Goal: Task Accomplishment & Management: Use online tool/utility

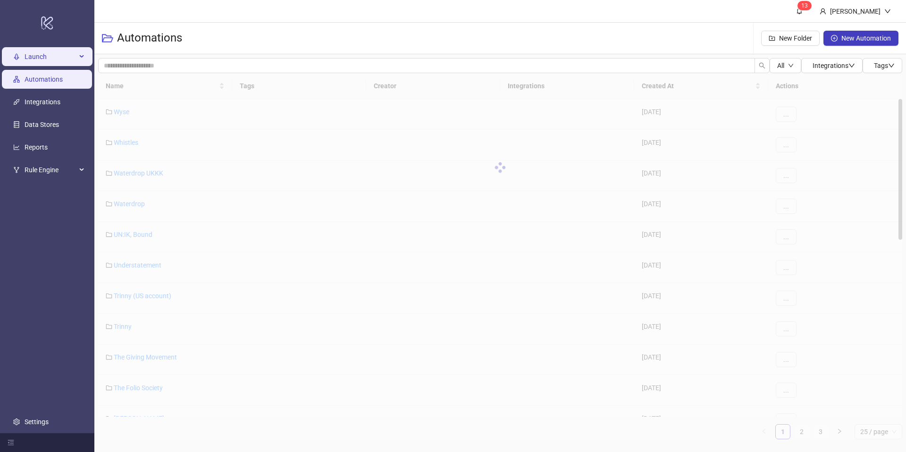
click at [42, 57] on span "Launch" at bounding box center [51, 56] width 52 height 19
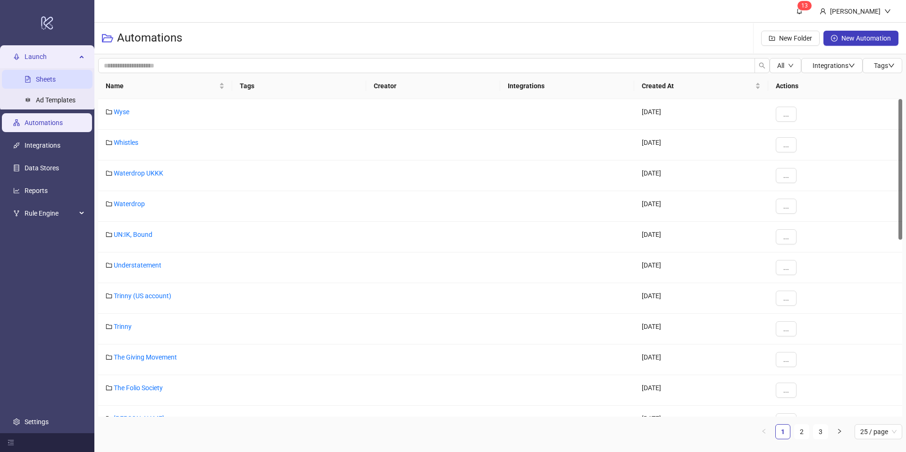
click at [46, 75] on link "Sheets" at bounding box center [46, 79] width 20 height 8
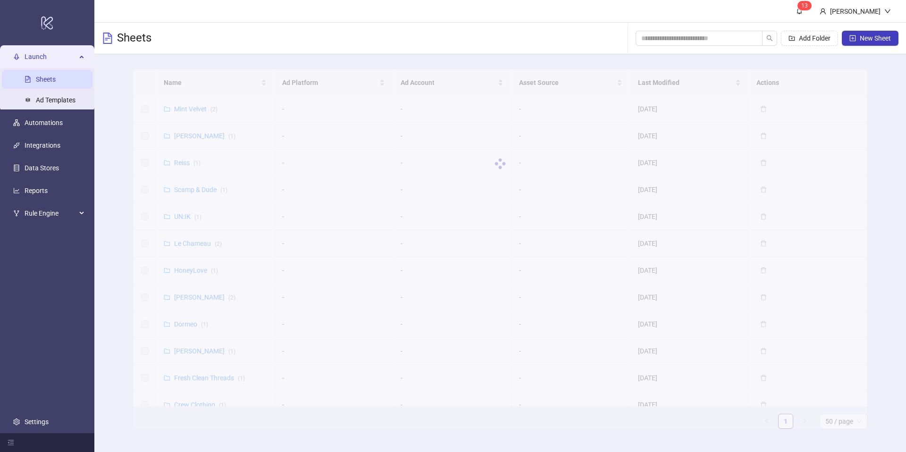
click at [190, 81] on div at bounding box center [500, 163] width 734 height 189
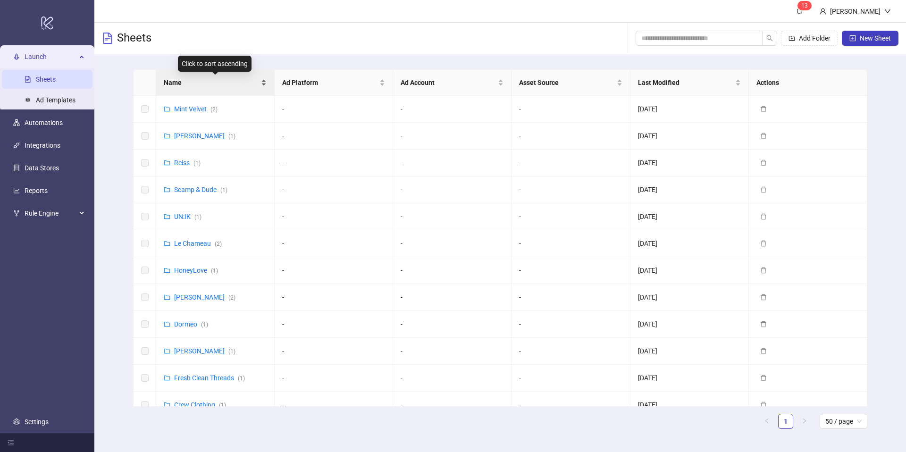
click at [258, 88] on div "Name" at bounding box center [215, 82] width 103 height 10
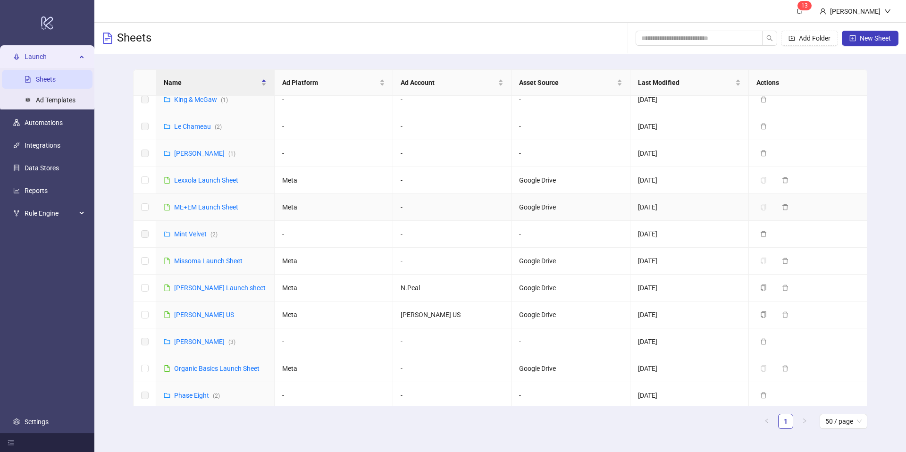
scroll to position [738, 0]
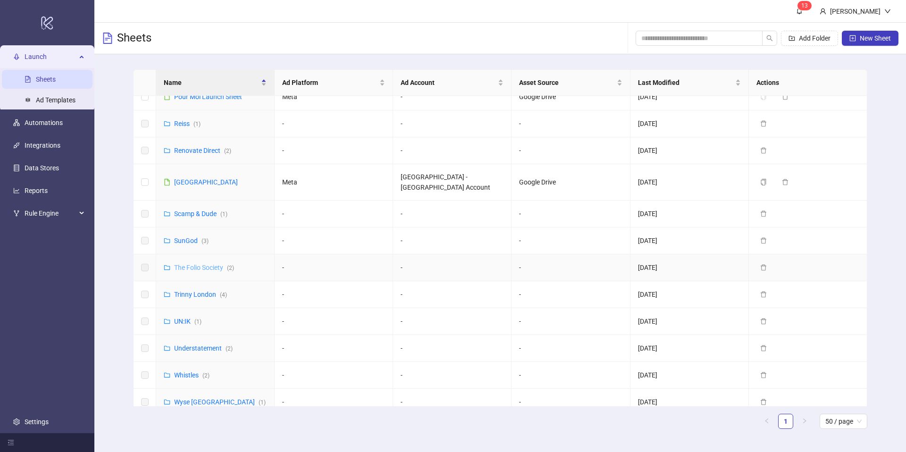
click at [192, 264] on link "The Folio Society ( 2 )" at bounding box center [204, 268] width 60 height 8
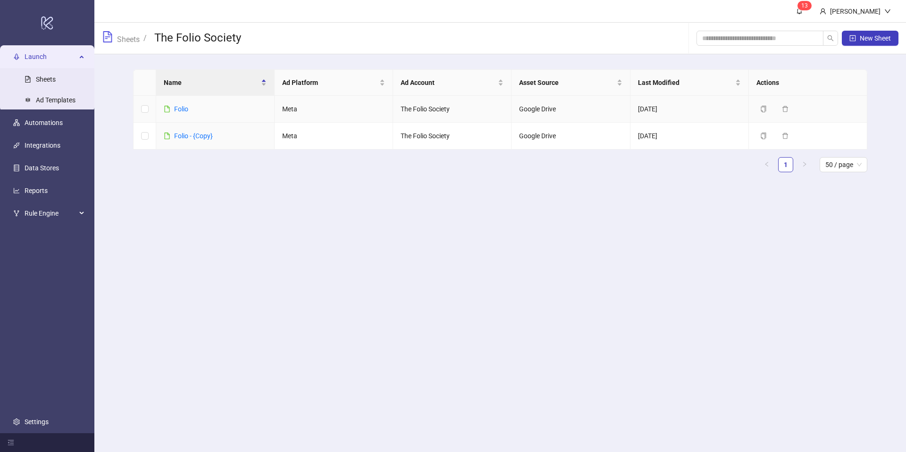
click at [179, 114] on div "Folio" at bounding box center [181, 109] width 14 height 10
click at [179, 112] on link "Folio" at bounding box center [181, 109] width 14 height 8
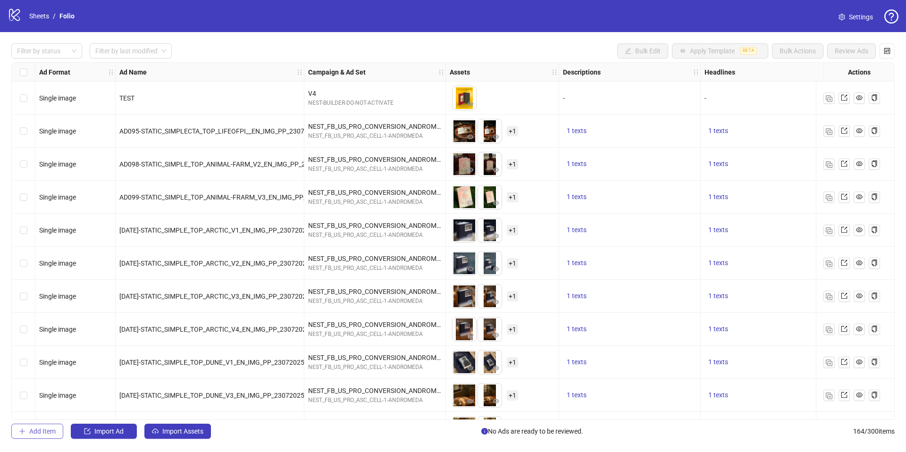
click at [46, 429] on span "Add Item" at bounding box center [42, 431] width 26 height 8
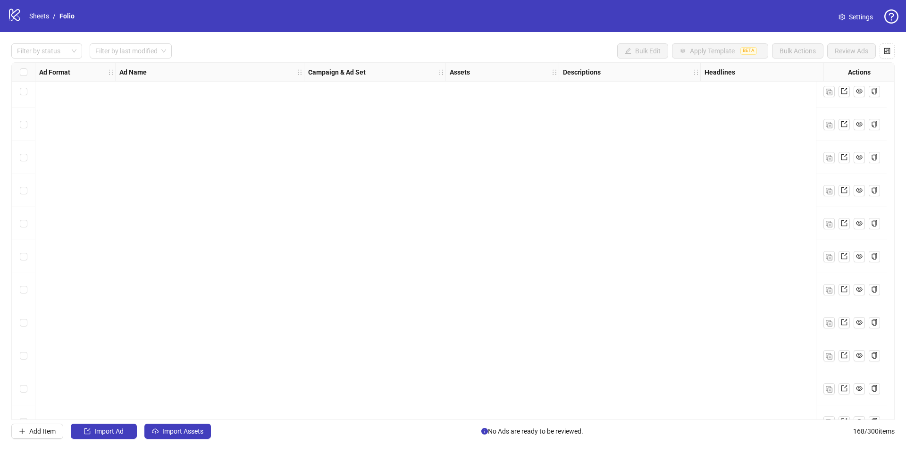
scroll to position [5213, 0]
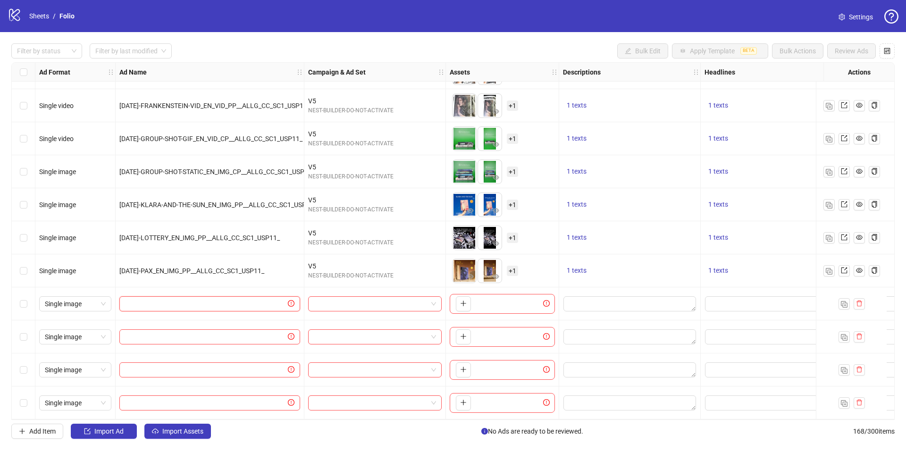
click at [137, 303] on input "text" at bounding box center [205, 304] width 161 height 10
paste input "**********"
type input "**********"
click at [150, 332] on input "text" at bounding box center [205, 337] width 161 height 10
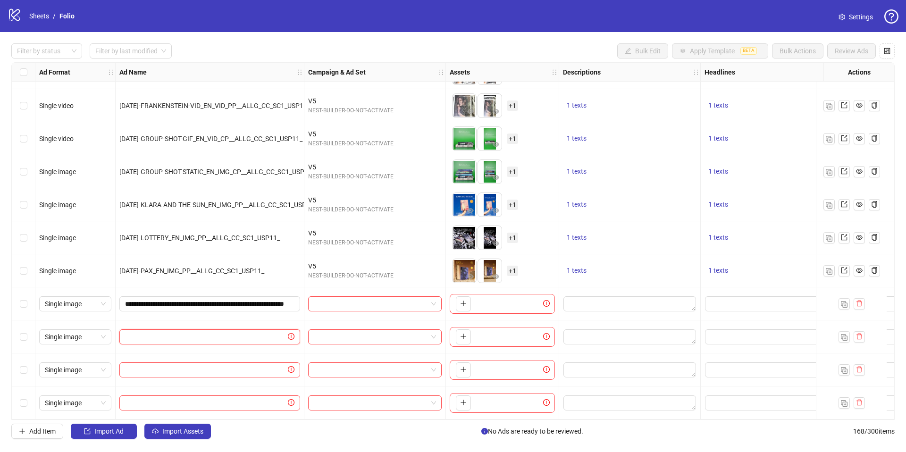
click at [254, 334] on input "text" at bounding box center [205, 337] width 161 height 10
paste input "**********"
type input "**********"
click at [260, 366] on input "text" at bounding box center [205, 370] width 161 height 10
paste input "**********"
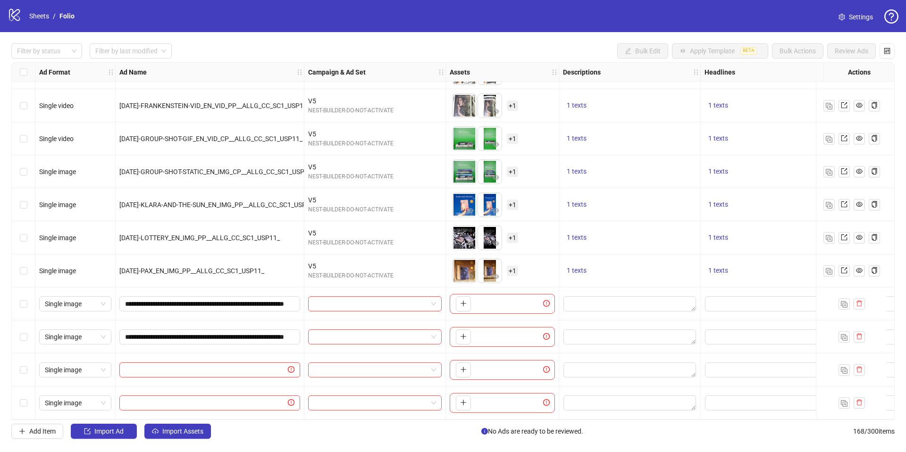
type input "**********"
click at [858, 400] on icon "delete" at bounding box center [859, 402] width 7 height 7
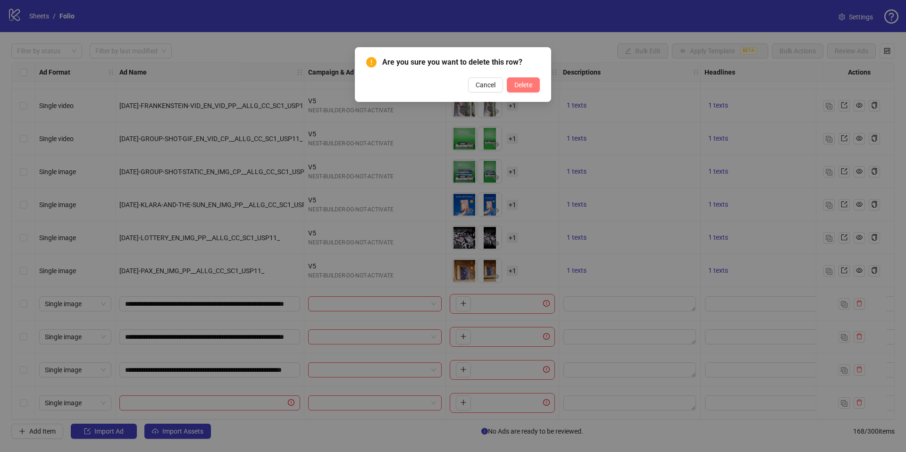
click at [520, 81] on span "Delete" at bounding box center [523, 85] width 18 height 8
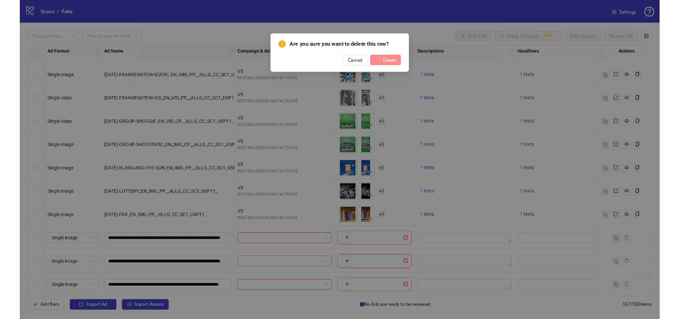
scroll to position [5180, 0]
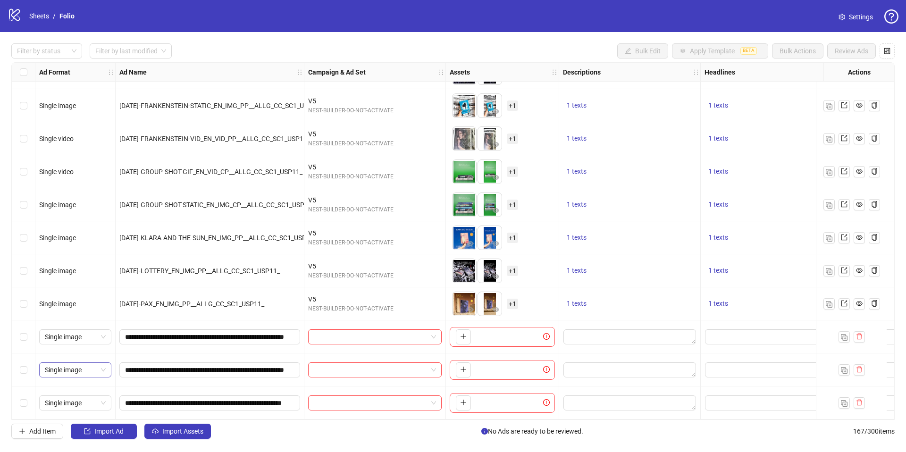
click at [62, 368] on span "Single image" at bounding box center [75, 370] width 61 height 14
click at [50, 277] on div "Single video" at bounding box center [75, 271] width 68 height 15
click at [81, 404] on span "Single image" at bounding box center [75, 403] width 61 height 14
click at [75, 302] on div "Single video" at bounding box center [75, 304] width 57 height 10
click at [339, 336] on input "search" at bounding box center [371, 337] width 114 height 14
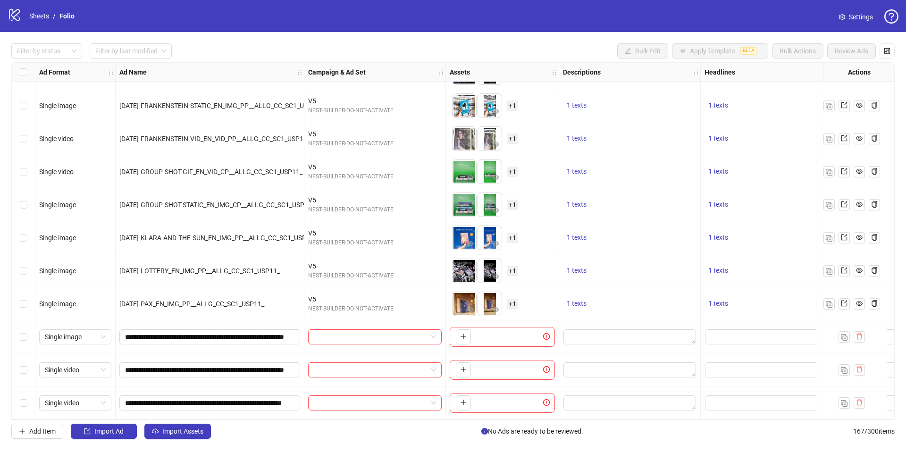
click at [341, 341] on div at bounding box center [375, 336] width 142 height 33
click at [336, 332] on input "search" at bounding box center [371, 337] width 114 height 14
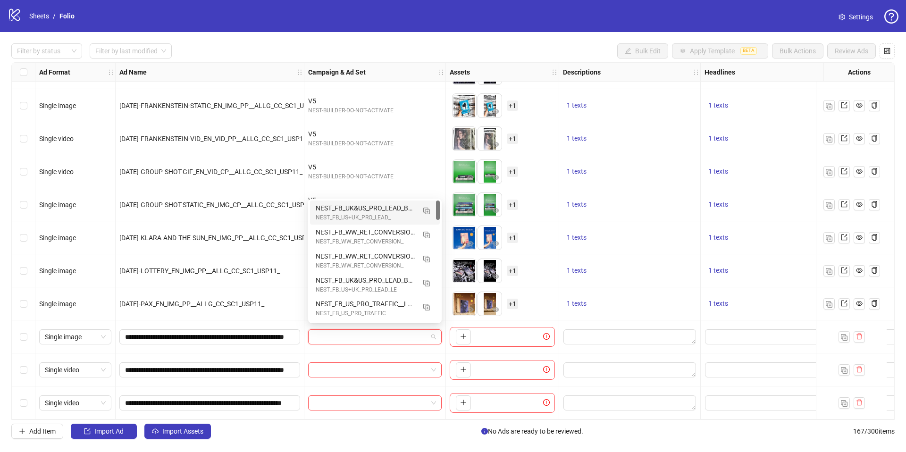
click at [332, 213] on div "NEST_FB_US+UK_PRO_LEAD_" at bounding box center [366, 217] width 100 height 9
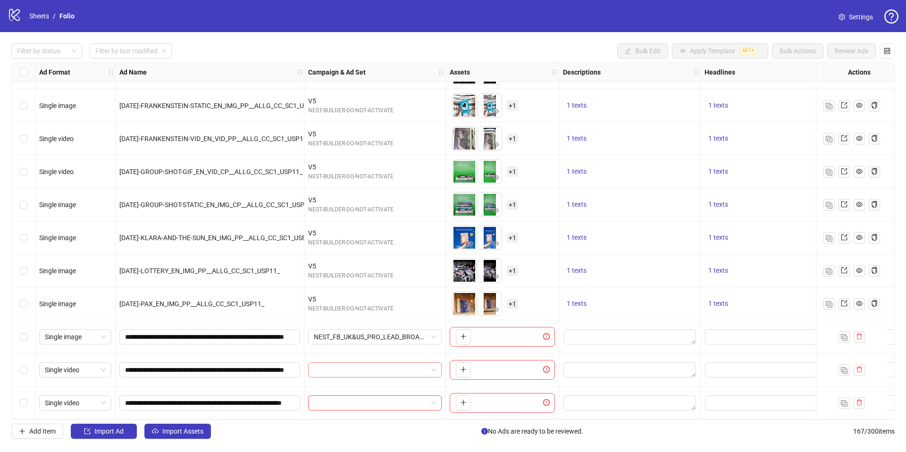
click at [366, 363] on input "search" at bounding box center [371, 370] width 114 height 14
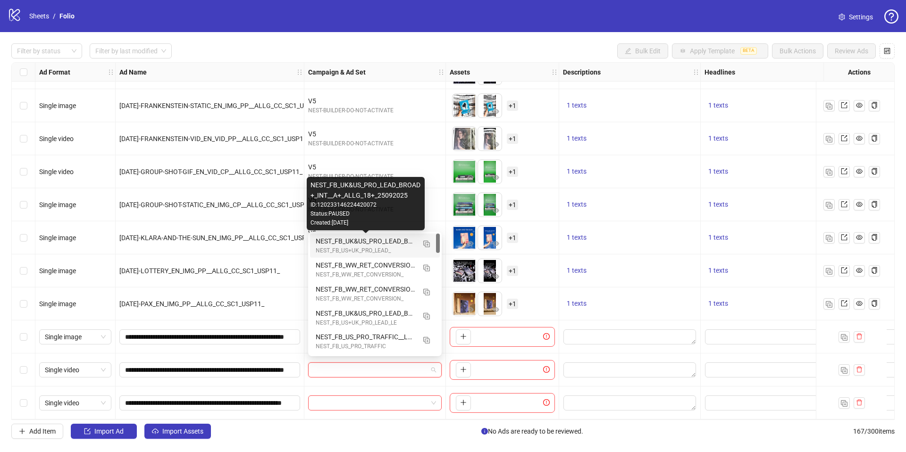
click at [343, 239] on div "NEST_FB_UK&US_PRO_LEAD_BROAD+_INT__A+_ALLG_18+_25092025" at bounding box center [366, 241] width 100 height 10
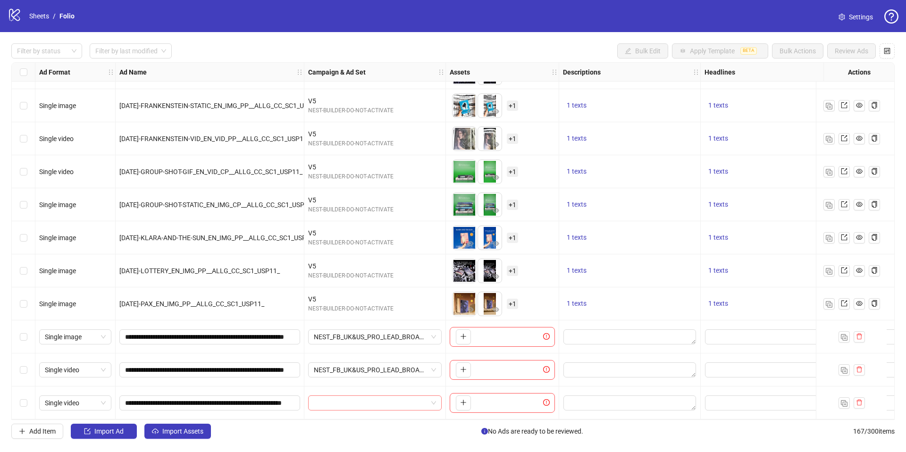
click at [375, 400] on input "search" at bounding box center [371, 403] width 114 height 14
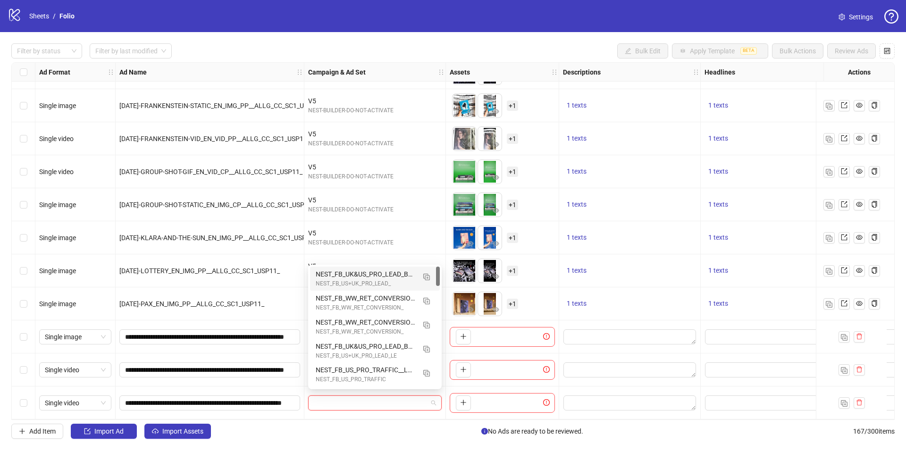
click at [344, 275] on div "NEST_FB_UK&US_PRO_LEAD_BROAD+_INT__A+_ALLG_18+_25092025" at bounding box center [366, 274] width 100 height 10
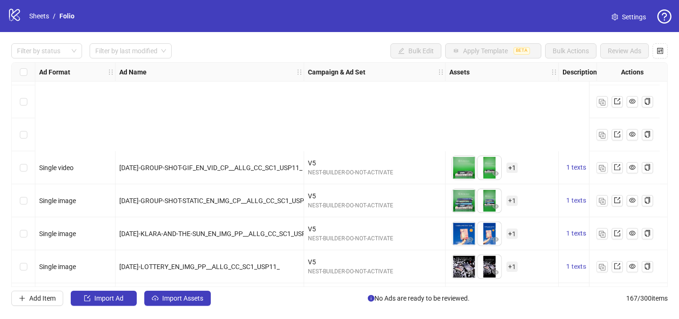
scroll to position [5312, 0]
